Goal: Information Seeking & Learning: Check status

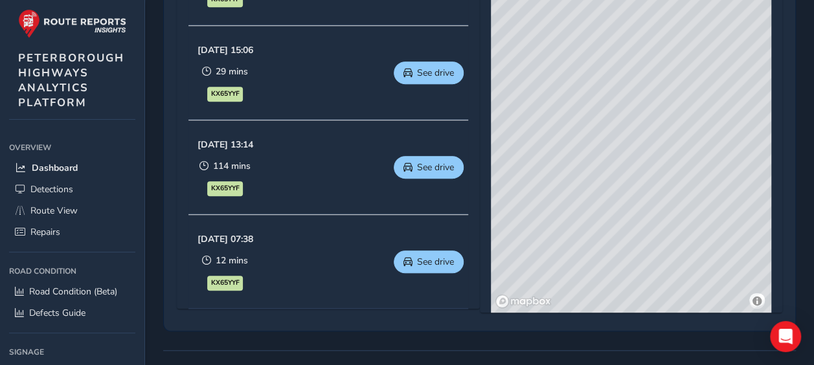
scroll to position [377, 0]
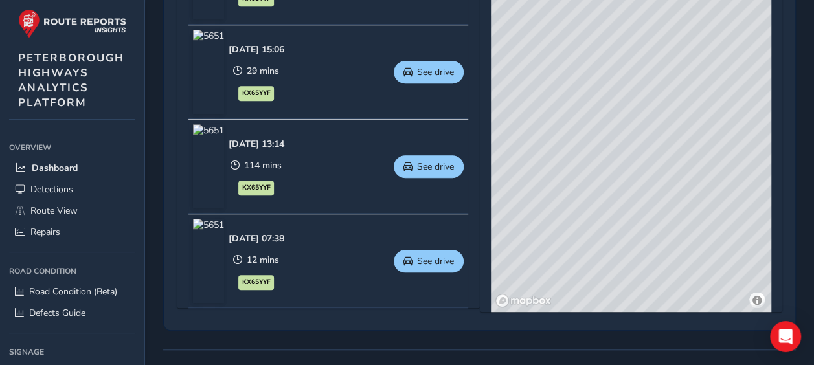
drag, startPoint x: 654, startPoint y: 156, endPoint x: 649, endPoint y: 279, distance: 123.1
click at [649, 279] on div "© Mapbox © OpenStreetMap Improve this map © Maxar" at bounding box center [631, 121] width 280 height 382
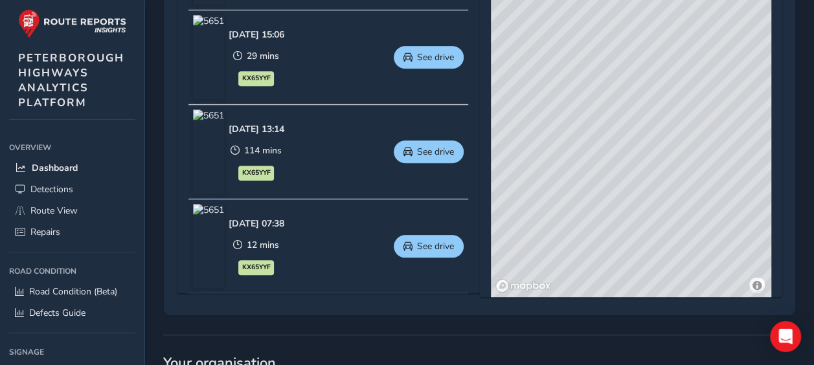
scroll to position [380, 0]
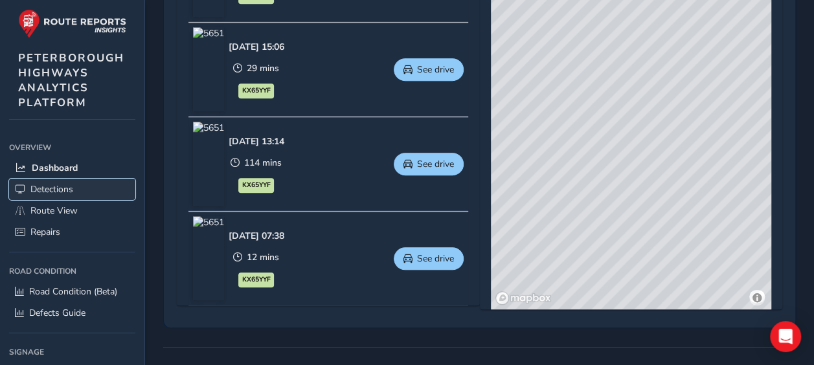
click at [58, 183] on span "Detections" at bounding box center [51, 189] width 43 height 12
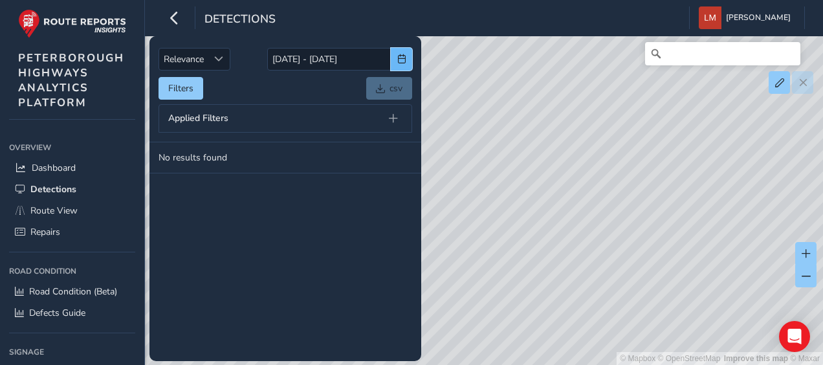
click at [400, 61] on span "button" at bounding box center [401, 58] width 9 height 9
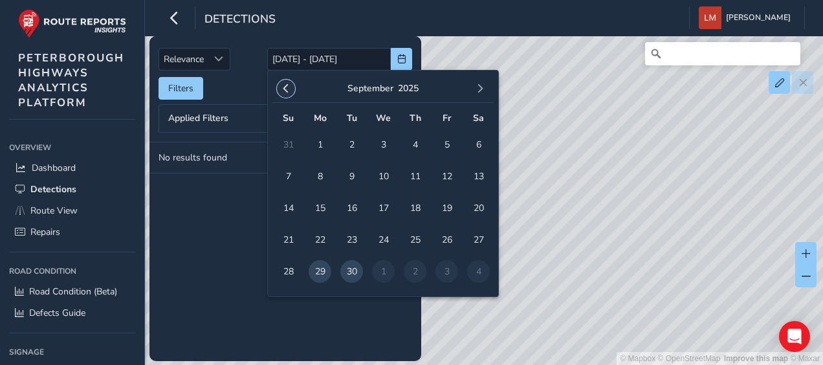
click at [287, 91] on span "button" at bounding box center [286, 88] width 9 height 9
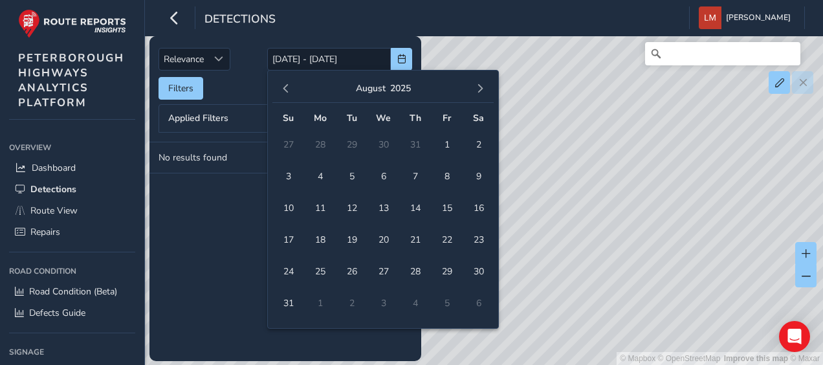
click at [287, 91] on span "button" at bounding box center [286, 88] width 9 height 9
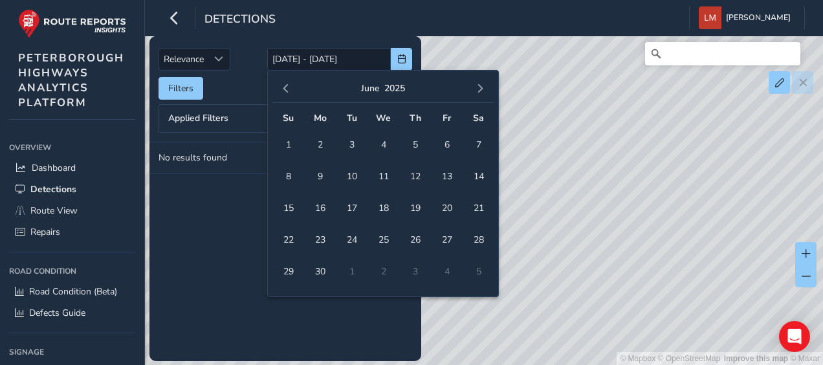
click at [287, 91] on span "button" at bounding box center [286, 88] width 9 height 9
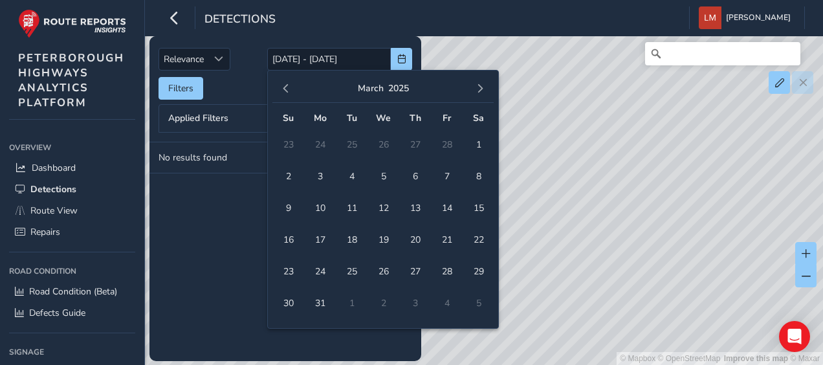
click at [287, 91] on span "button" at bounding box center [286, 88] width 9 height 9
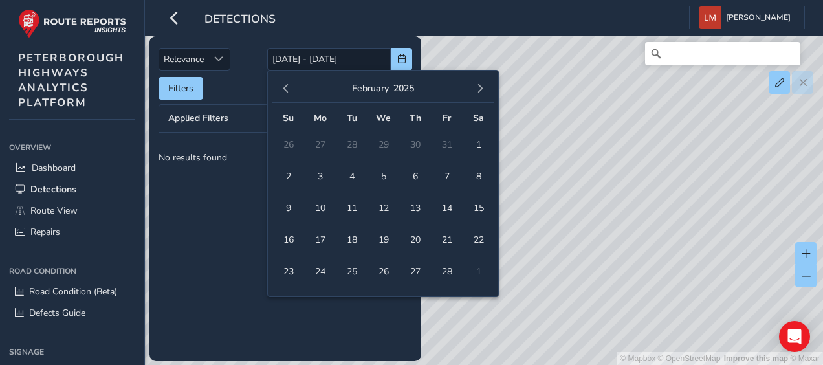
click at [287, 91] on span "button" at bounding box center [286, 88] width 9 height 9
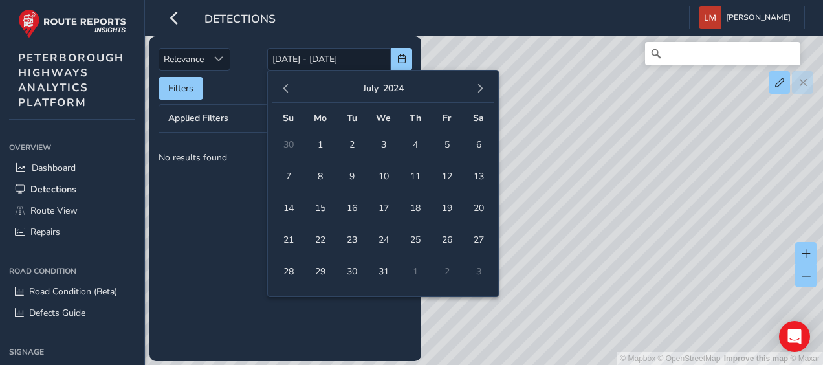
click at [287, 91] on span "button" at bounding box center [286, 88] width 9 height 9
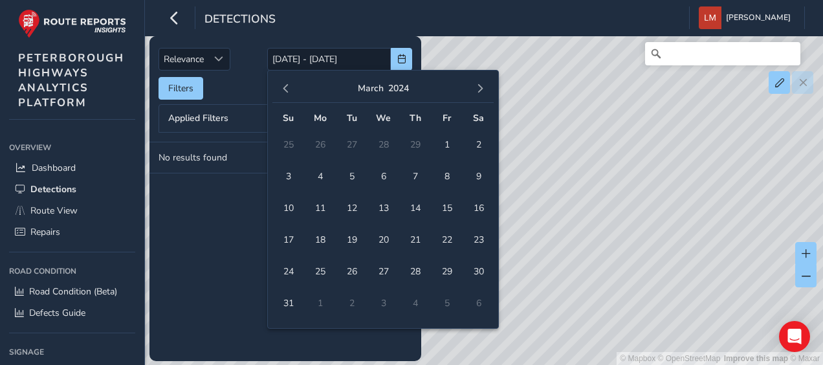
click at [287, 91] on span "button" at bounding box center [286, 88] width 9 height 9
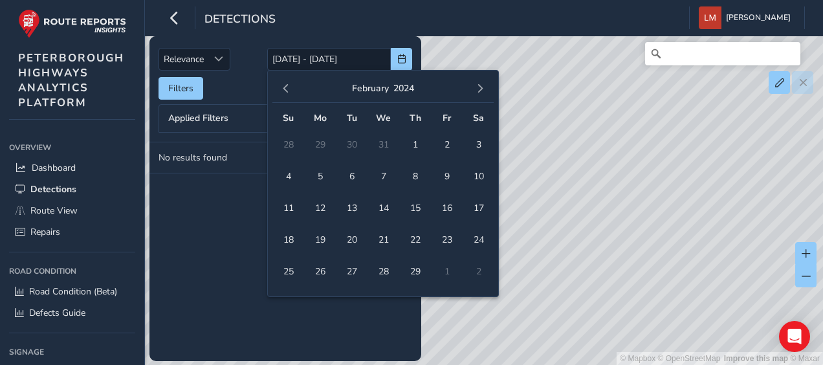
click at [287, 91] on span "button" at bounding box center [286, 88] width 9 height 9
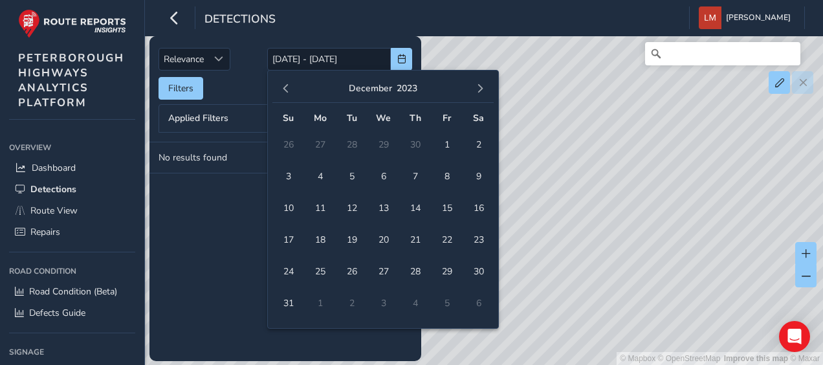
click at [287, 91] on span "button" at bounding box center [286, 88] width 9 height 9
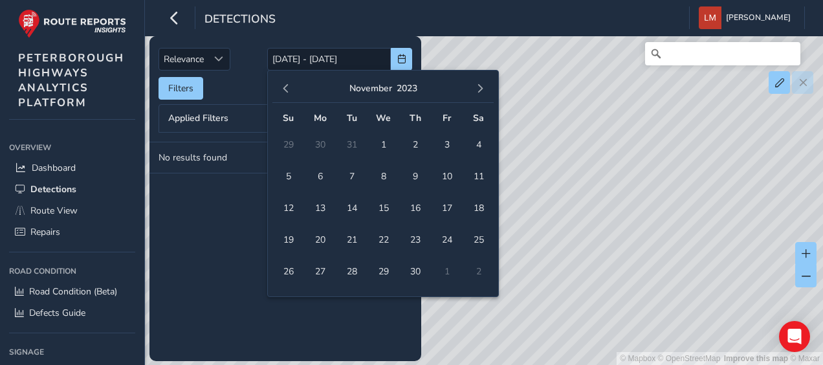
click at [287, 91] on span "button" at bounding box center [286, 88] width 9 height 9
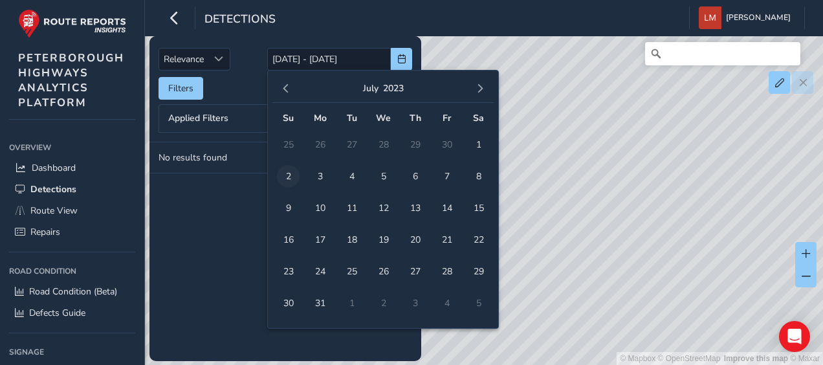
click at [287, 170] on span "2" at bounding box center [288, 176] width 23 height 23
type input "[DATE]"
click at [287, 170] on span "2" at bounding box center [288, 176] width 23 height 23
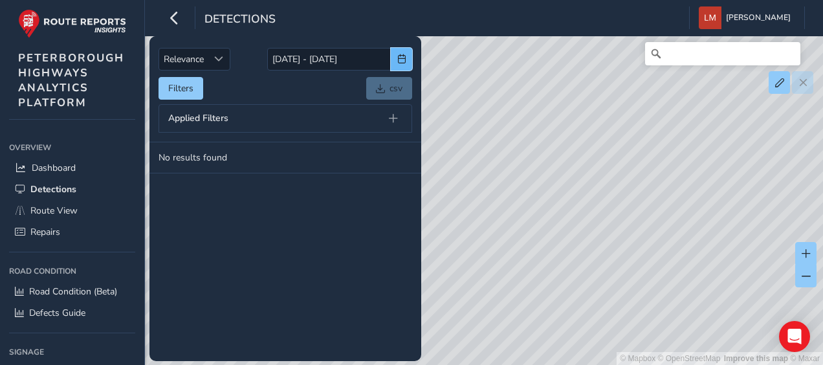
click at [396, 52] on button "button" at bounding box center [401, 59] width 21 height 23
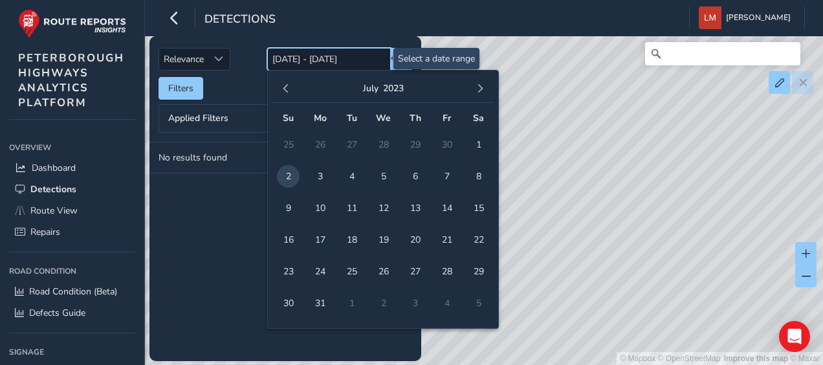
click at [273, 61] on input "[DATE] - [DATE]" at bounding box center [329, 59] width 124 height 23
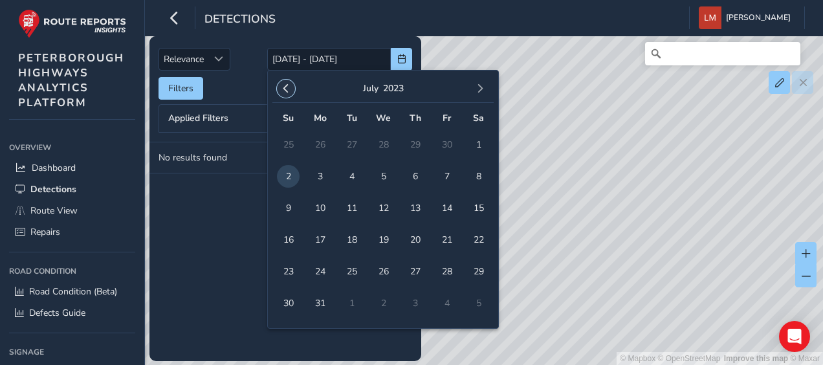
click at [286, 87] on span "button" at bounding box center [286, 88] width 9 height 9
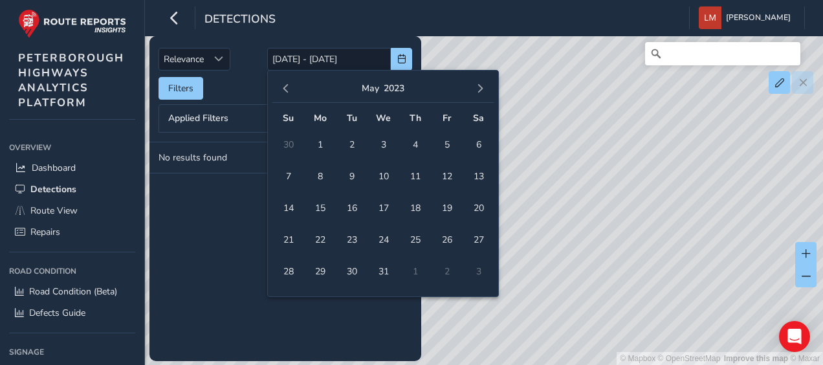
click at [286, 87] on span "button" at bounding box center [286, 88] width 9 height 9
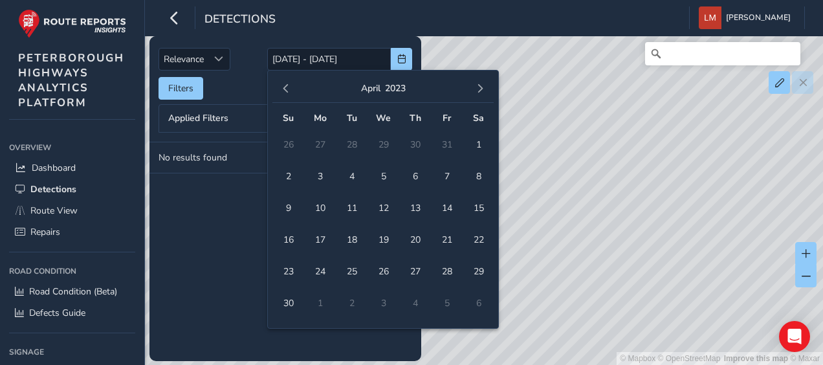
click at [286, 87] on span "button" at bounding box center [286, 88] width 9 height 9
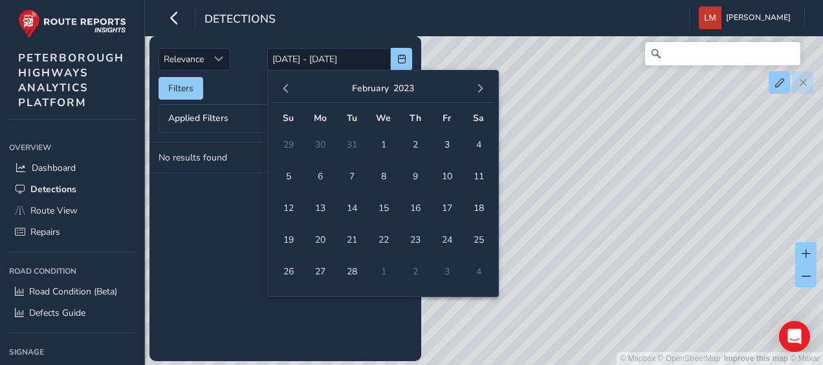
click at [286, 87] on span "button" at bounding box center [286, 88] width 9 height 9
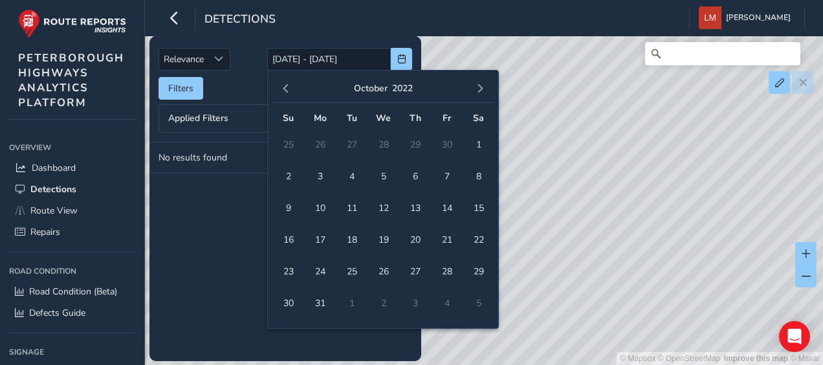
click at [286, 87] on span "button" at bounding box center [286, 88] width 9 height 9
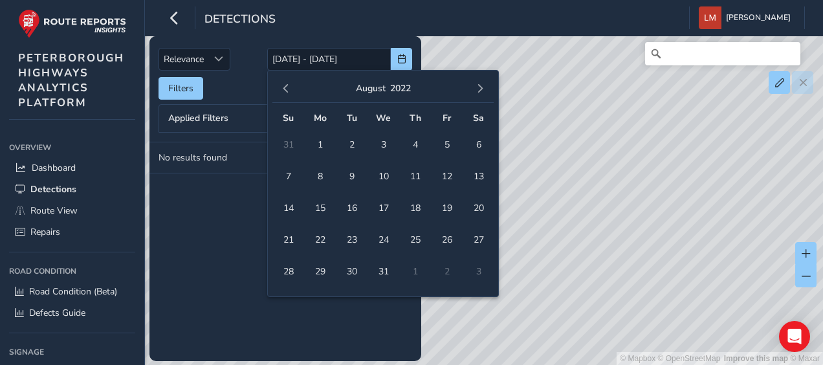
click at [286, 87] on span "button" at bounding box center [286, 88] width 9 height 9
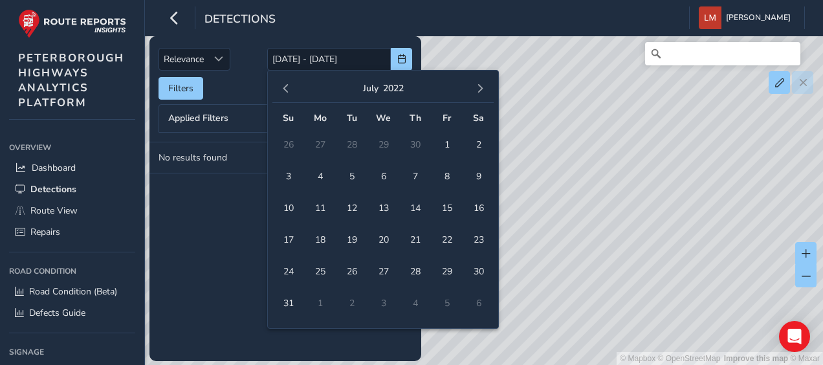
click at [286, 87] on span "button" at bounding box center [286, 88] width 9 height 9
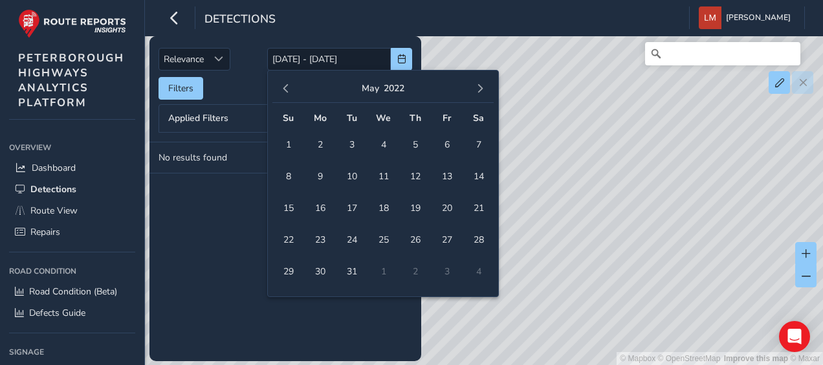
click at [286, 87] on span "button" at bounding box center [286, 88] width 9 height 9
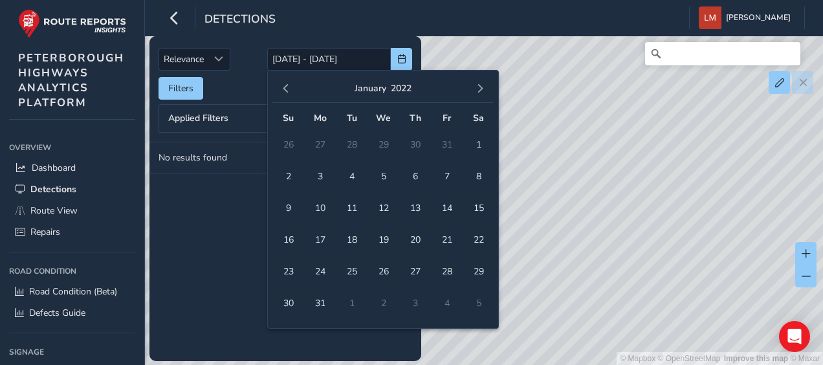
click at [286, 87] on span "button" at bounding box center [286, 88] width 9 height 9
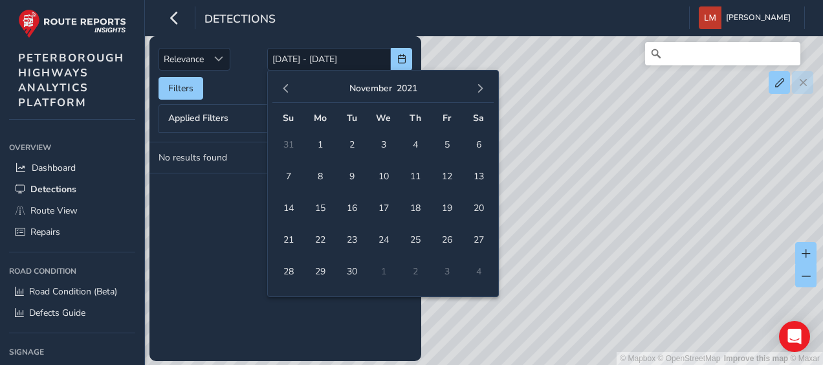
click at [286, 87] on span "button" at bounding box center [286, 88] width 9 height 9
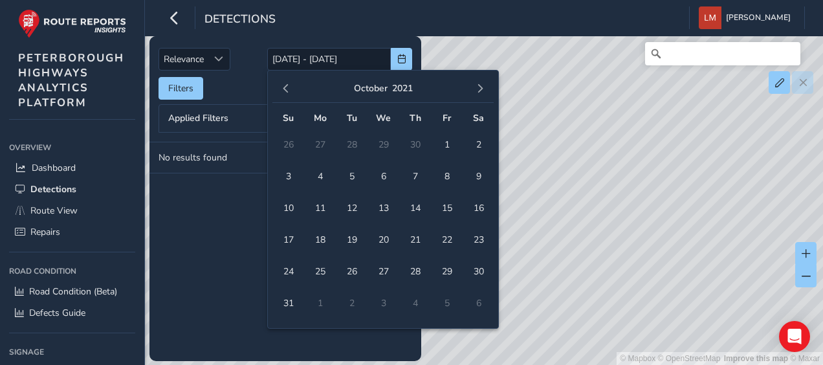
click at [286, 87] on span "button" at bounding box center [286, 88] width 9 height 9
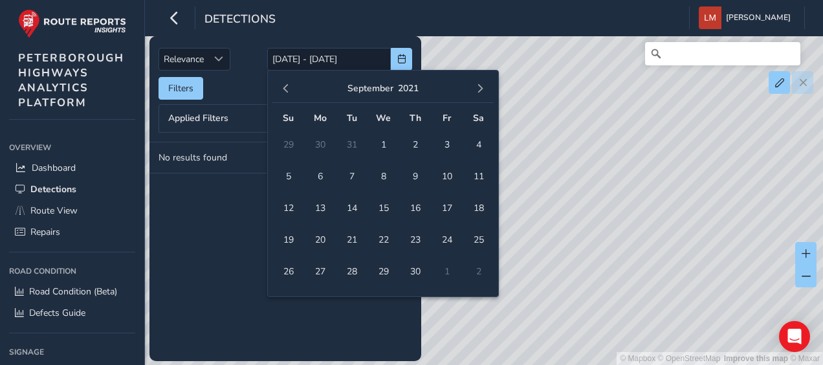
click at [286, 87] on span "button" at bounding box center [286, 88] width 9 height 9
click at [291, 170] on span "4" at bounding box center [288, 176] width 23 height 23
type input "[DATE]"
click at [291, 170] on span "4" at bounding box center [288, 176] width 23 height 23
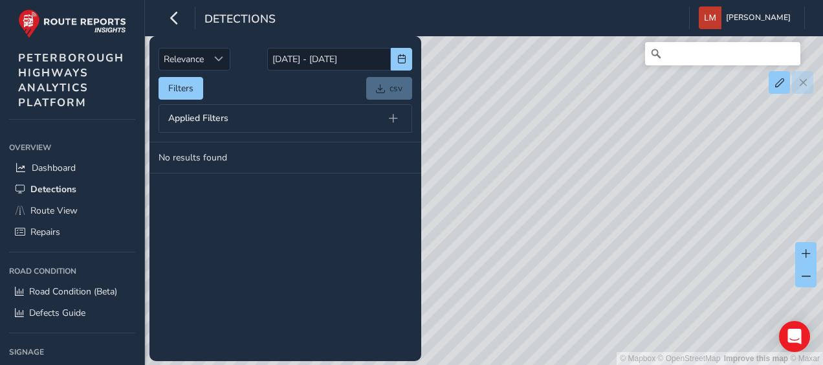
drag, startPoint x: 647, startPoint y: 179, endPoint x: 643, endPoint y: 174, distance: 6.9
click at [643, 174] on div "© Mapbox © OpenStreetMap Improve this map © Maxar" at bounding box center [411, 182] width 823 height 365
click at [60, 207] on span "Route View" at bounding box center [53, 211] width 47 height 12
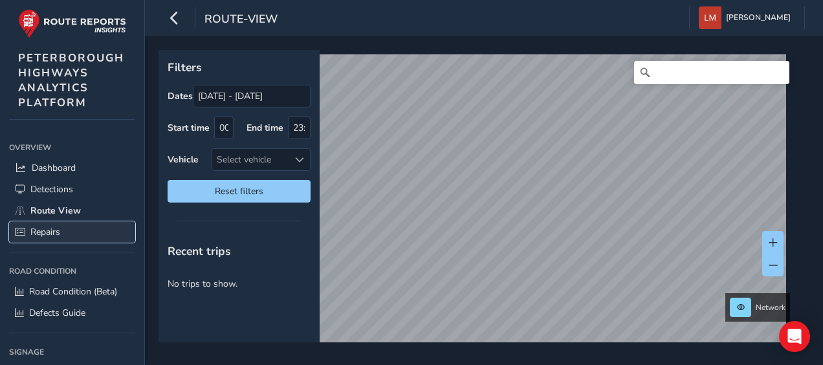
click at [47, 228] on span "Repairs" at bounding box center [45, 232] width 30 height 12
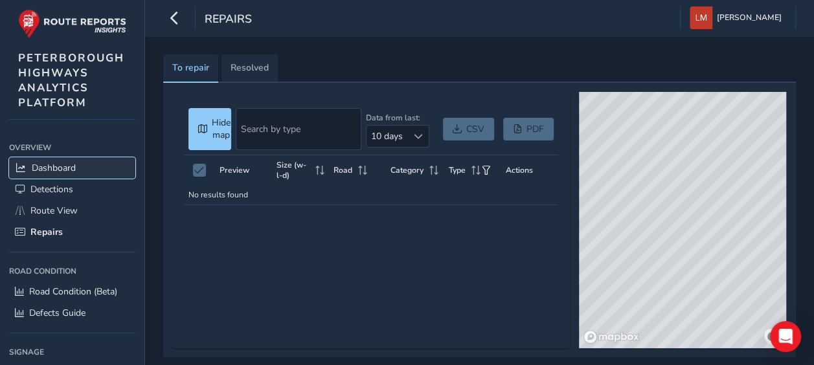
click at [64, 164] on span "Dashboard" at bounding box center [54, 168] width 44 height 12
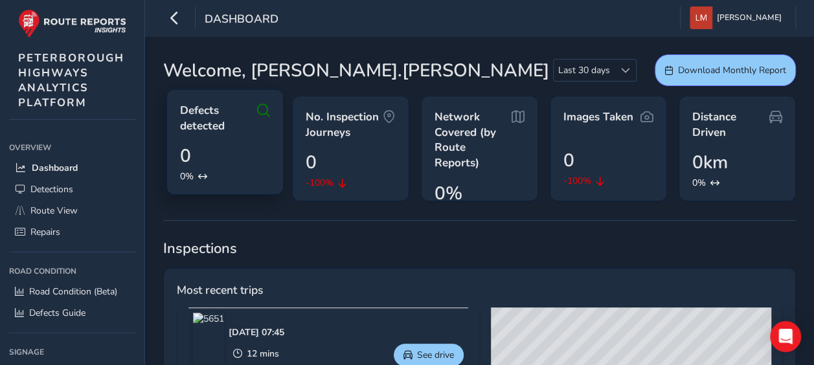
click at [202, 177] on icon at bounding box center [202, 176] width 9 height 9
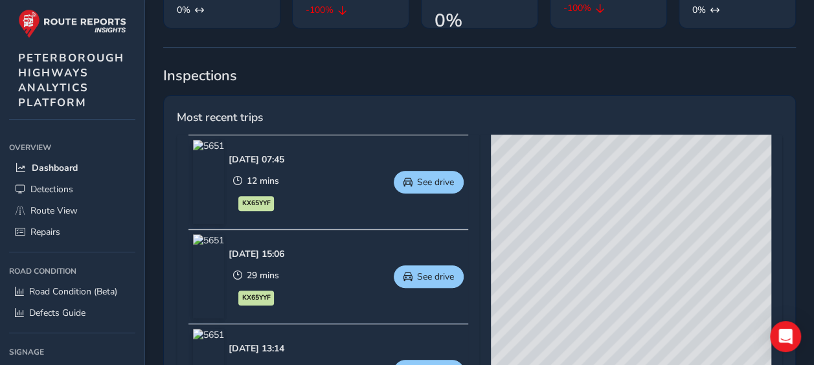
scroll to position [174, 0]
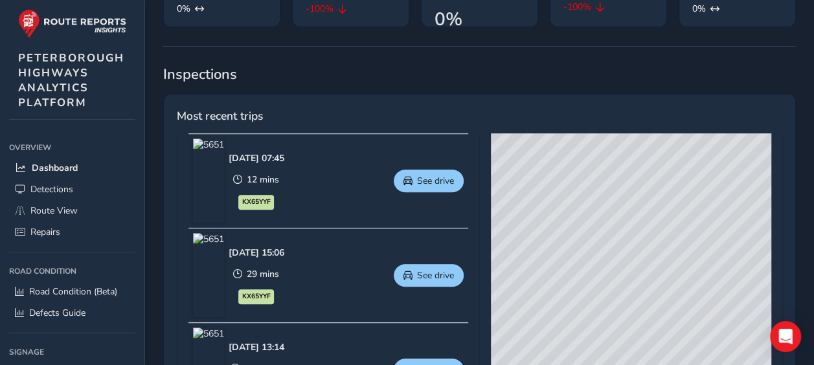
click at [224, 265] on img at bounding box center [208, 275] width 31 height 84
click at [437, 273] on span "See drive" at bounding box center [435, 275] width 37 height 12
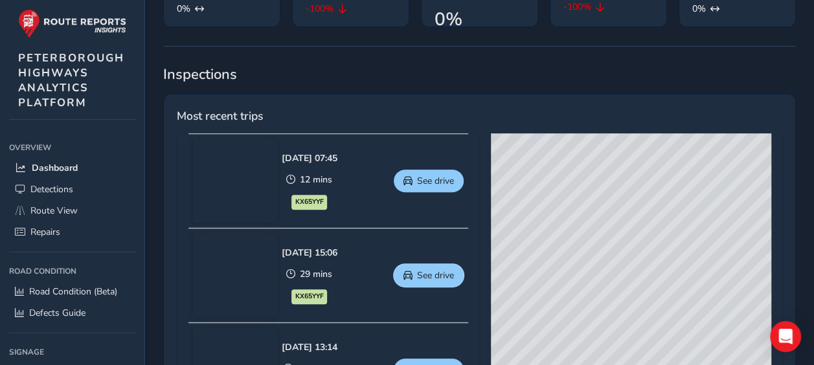
scroll to position [0, 0]
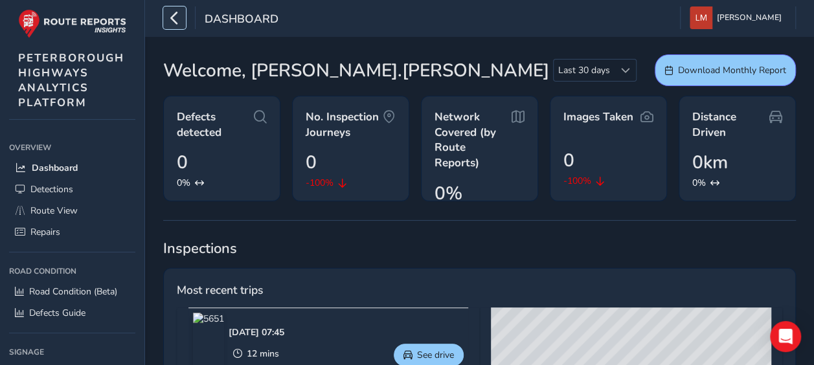
click at [175, 13] on icon "button" at bounding box center [175, 17] width 14 height 23
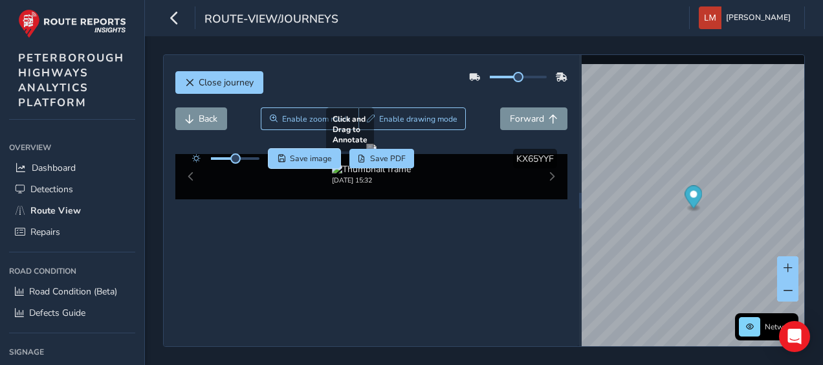
drag, startPoint x: 284, startPoint y: 157, endPoint x: 473, endPoint y: 186, distance: 191.3
click at [473, 186] on div "Click and Drag to Annotate [DATE] 15:32 Save image Save PDF Hide detections KX6…" at bounding box center [371, 172] width 393 height 56
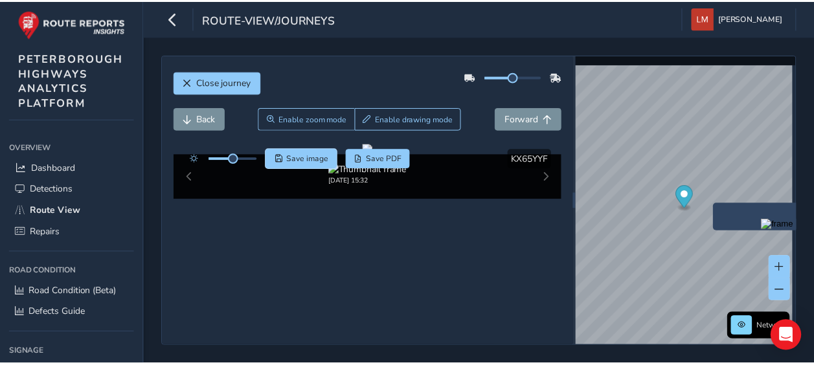
scroll to position [87, 0]
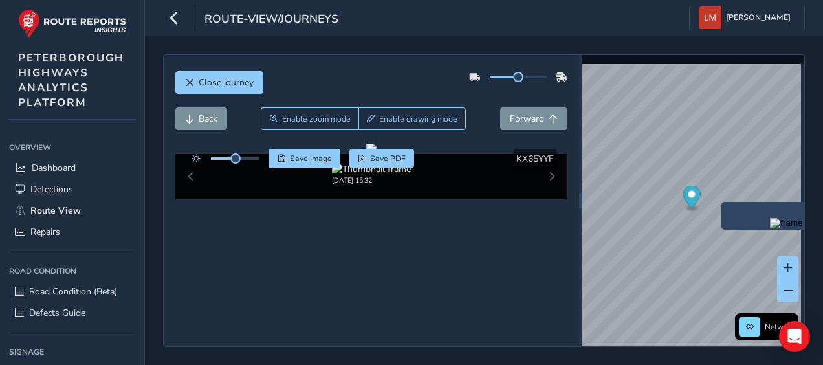
click at [724, 203] on div "x" at bounding box center [786, 216] width 129 height 28
click at [716, 204] on div "x" at bounding box center [779, 217] width 129 height 28
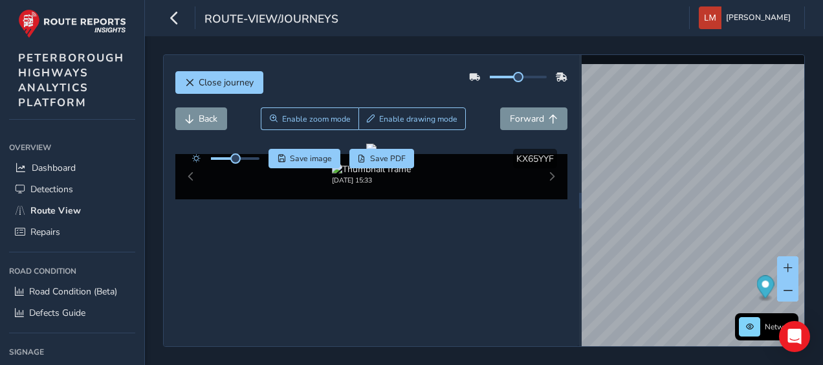
click at [758, 295] on icon "Map marker" at bounding box center [765, 289] width 17 height 27
click at [785, 287] on span at bounding box center [788, 290] width 9 height 9
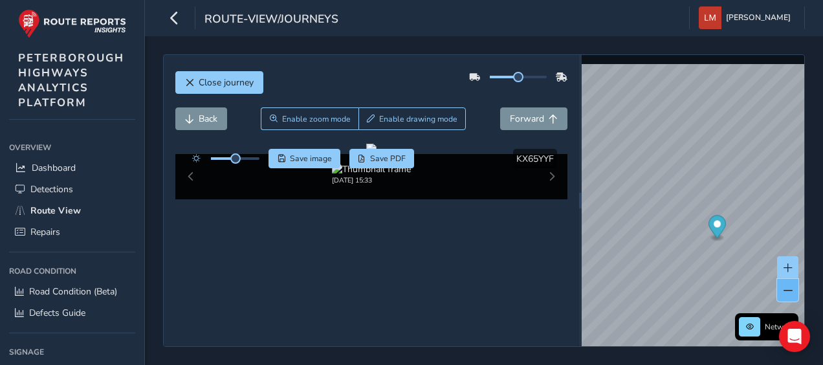
click at [785, 287] on span at bounding box center [788, 290] width 9 height 9
click at [719, 205] on ellipse "Map marker" at bounding box center [723, 205] width 10 height 5
drag, startPoint x: 785, startPoint y: 287, endPoint x: 719, endPoint y: 205, distance: 106.3
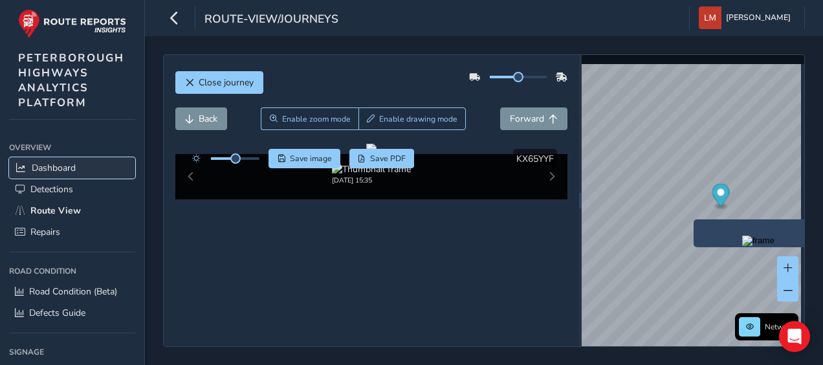
click at [53, 166] on span "Dashboard" at bounding box center [54, 168] width 44 height 12
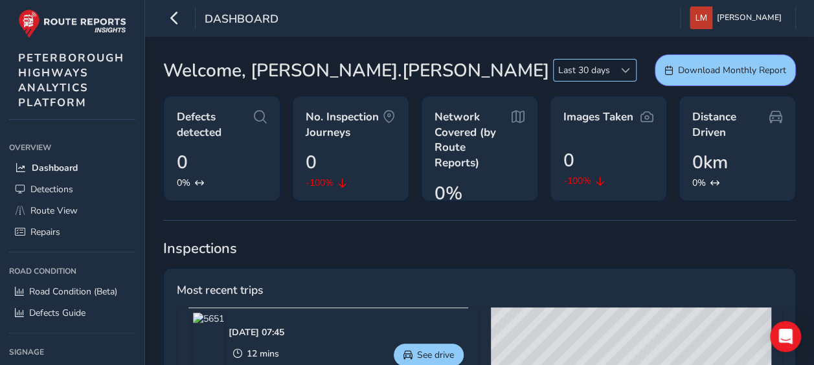
click at [621, 66] on span at bounding box center [625, 70] width 9 height 9
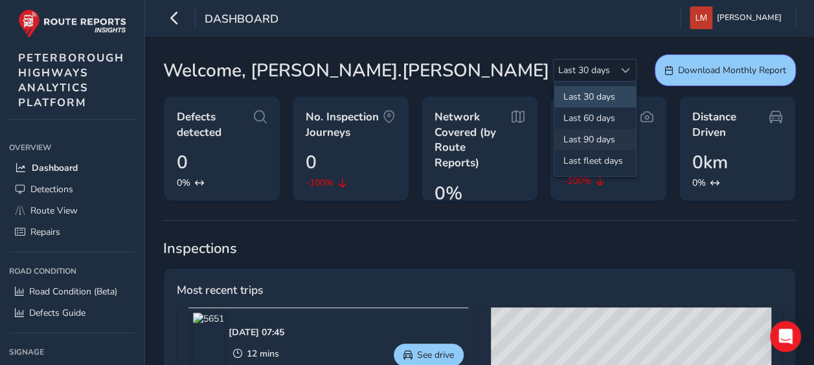
click at [603, 137] on li "Last 90 days" at bounding box center [595, 139] width 82 height 21
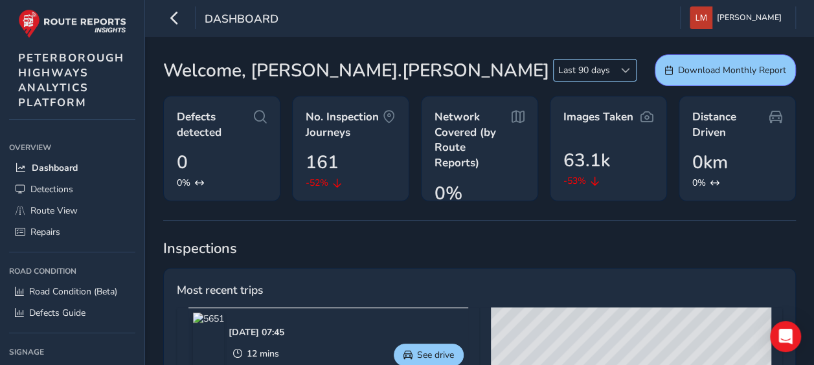
click at [624, 69] on span at bounding box center [625, 70] width 9 height 9
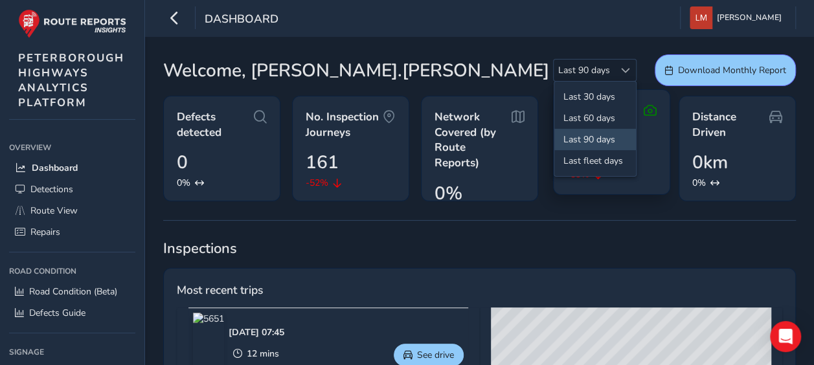
click at [596, 177] on icon at bounding box center [598, 174] width 9 height 9
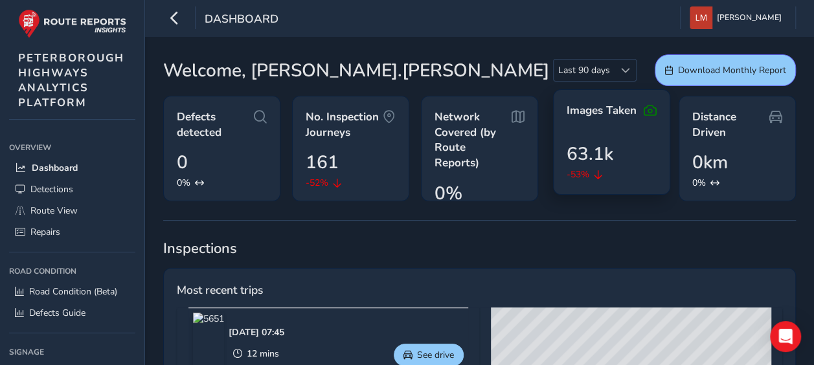
click at [597, 175] on icon at bounding box center [598, 174] width 9 height 9
click at [647, 107] on icon at bounding box center [649, 111] width 13 height 16
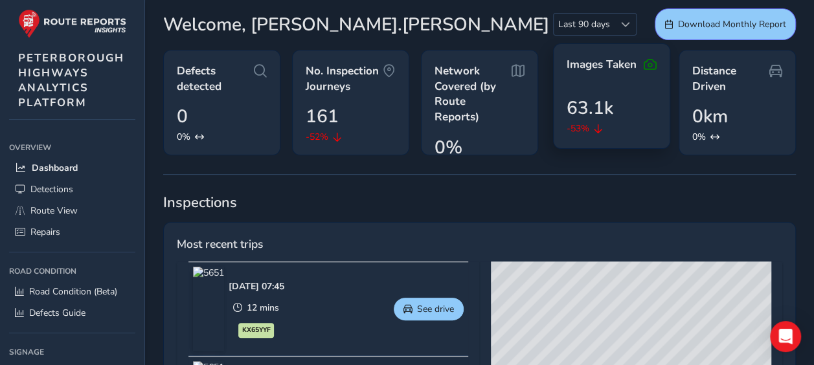
scroll to position [47, 0]
click at [651, 61] on icon at bounding box center [649, 64] width 13 height 16
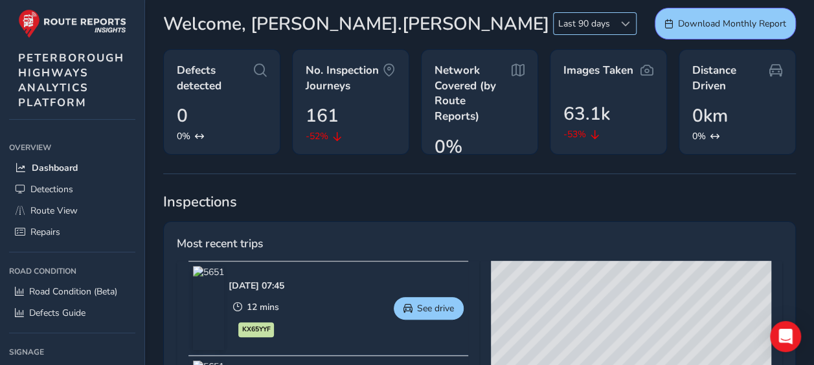
click at [625, 21] on span at bounding box center [625, 23] width 9 height 9
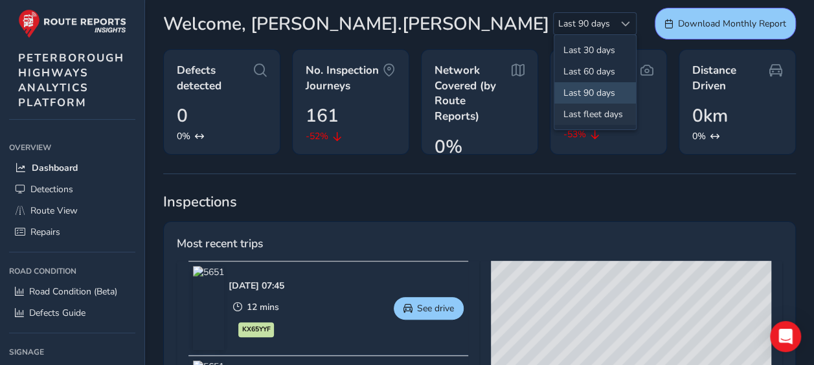
click at [603, 109] on li "Last fleet days" at bounding box center [595, 114] width 82 height 21
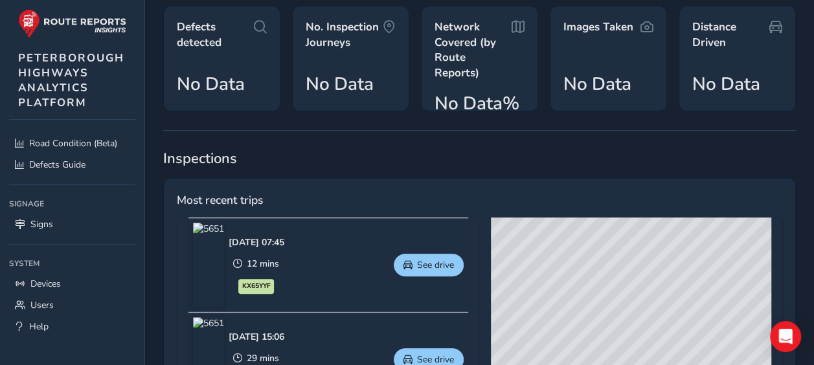
scroll to position [0, 0]
